Goal: Book appointment/travel/reservation

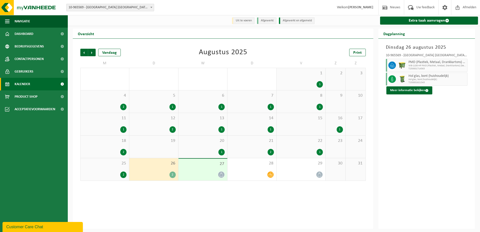
click at [116, 166] on span "25" at bounding box center [104, 164] width 43 height 6
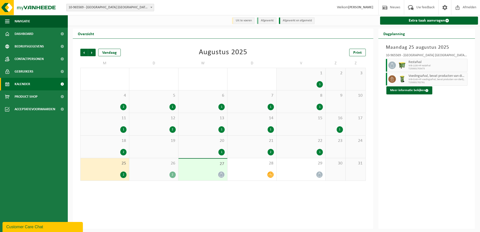
click at [164, 171] on div "26 2" at bounding box center [153, 169] width 49 height 22
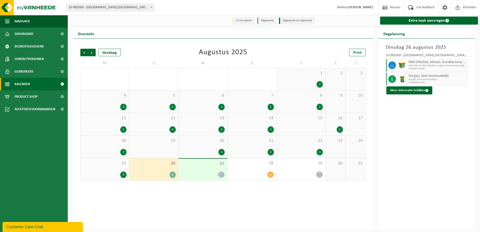
click at [165, 171] on div "26 2" at bounding box center [153, 169] width 49 height 22
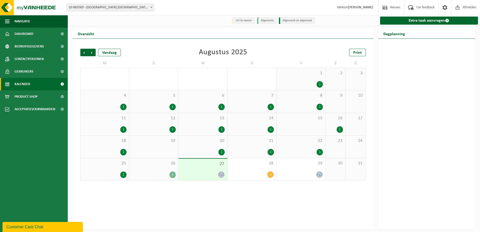
click at [160, 175] on div "2" at bounding box center [154, 174] width 44 height 7
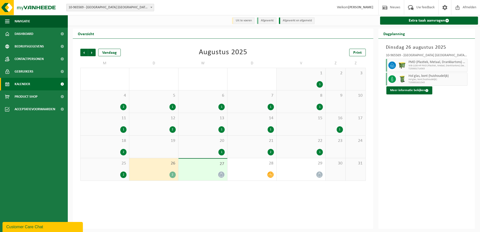
click at [411, 77] on span "Hol glas, bont (huishoudelijk)" at bounding box center [437, 76] width 58 height 4
click at [406, 80] on div at bounding box center [402, 79] width 10 height 13
click at [160, 166] on span "26" at bounding box center [154, 164] width 44 height 6
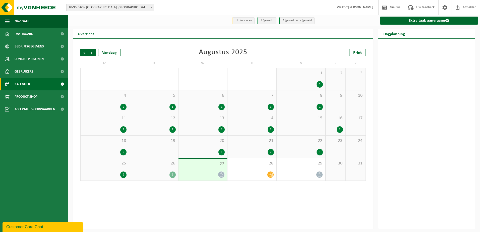
click at [149, 166] on span "26" at bounding box center [154, 164] width 44 height 6
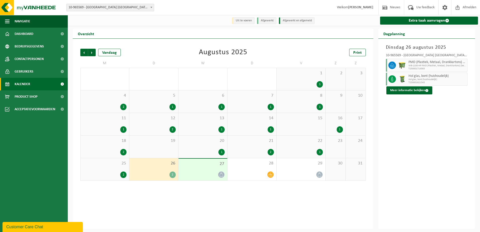
click at [114, 172] on div "2" at bounding box center [104, 174] width 43 height 7
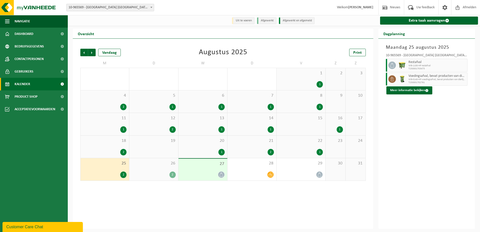
click at [201, 172] on div at bounding box center [203, 174] width 44 height 7
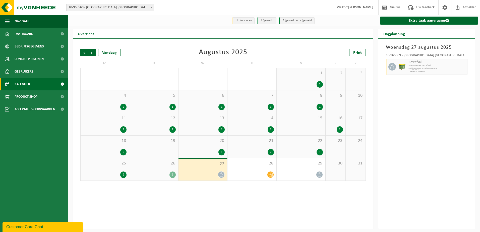
click at [396, 116] on div "[DATE] 10-965569 - [GEOGRAPHIC_DATA] [GEOGRAPHIC_DATA] - [GEOGRAPHIC_DATA] Rest…" at bounding box center [426, 134] width 97 height 190
click at [154, 176] on div "2" at bounding box center [154, 174] width 44 height 7
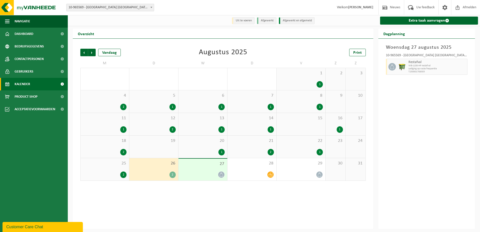
click at [122, 172] on div "2" at bounding box center [123, 174] width 6 height 7
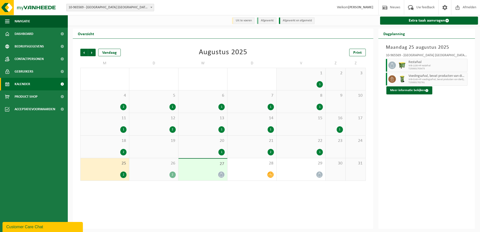
click at [160, 171] on div "26 2" at bounding box center [153, 169] width 49 height 22
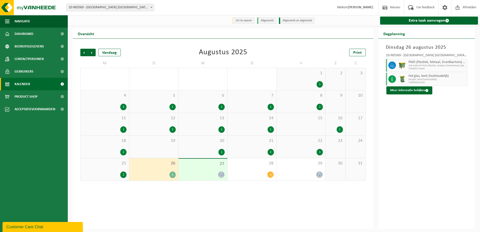
click at [111, 173] on div "2" at bounding box center [104, 174] width 43 height 7
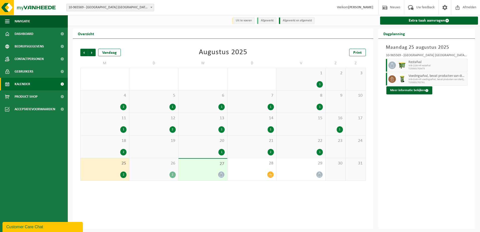
click at [163, 170] on div "26 2" at bounding box center [153, 169] width 49 height 22
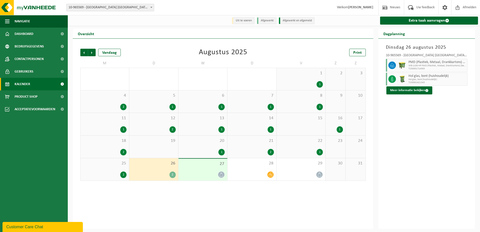
click at [110, 175] on div "2" at bounding box center [104, 174] width 43 height 7
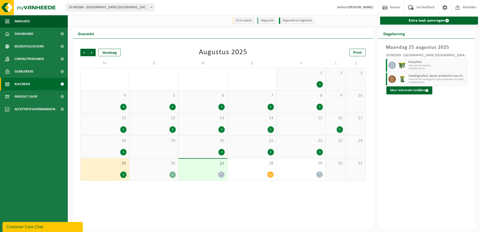
click at [177, 186] on div "Vorige Volgende Vandaag [DATE] Print M D W D V Z Z 28 1 29 2 30 1 31 1 1 1 2 3 …" at bounding box center [223, 134] width 300 height 190
drag, startPoint x: 111, startPoint y: 176, endPoint x: 116, endPoint y: 176, distance: 5.1
click at [113, 176] on div "2" at bounding box center [104, 174] width 43 height 7
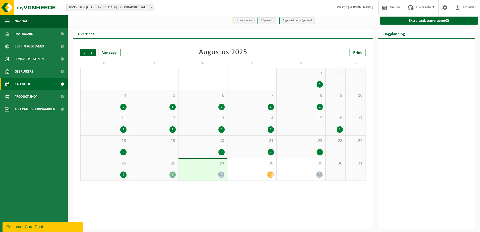
click at [154, 174] on div "2" at bounding box center [154, 174] width 44 height 7
